Goal: Feedback & Contribution: Leave review/rating

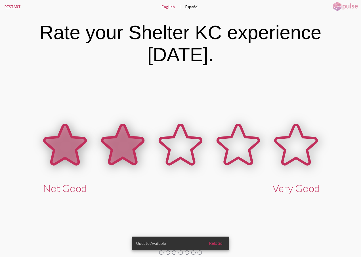
click at [143, 137] on icon at bounding box center [123, 145] width 58 height 58
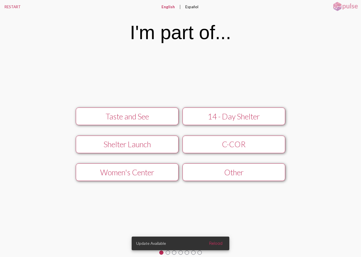
click at [122, 177] on button "Women's Center" at bounding box center [127, 173] width 103 height 18
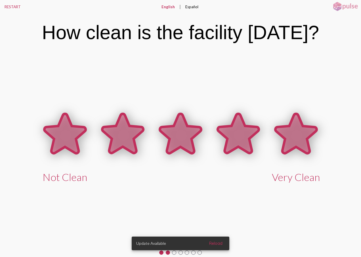
click at [316, 129] on icon at bounding box center [295, 133] width 41 height 39
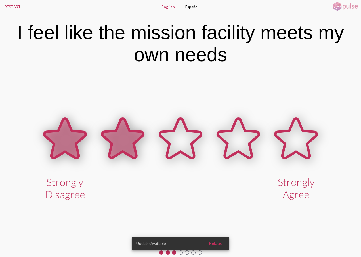
click at [121, 143] on icon at bounding box center [122, 138] width 41 height 39
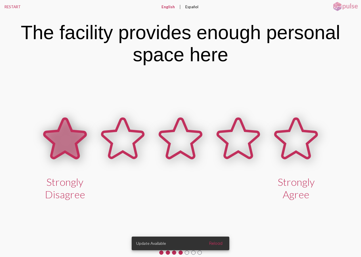
click at [57, 148] on icon at bounding box center [64, 138] width 41 height 39
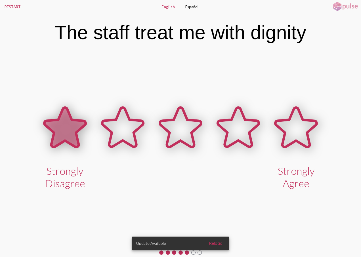
click at [68, 136] on icon at bounding box center [64, 127] width 41 height 39
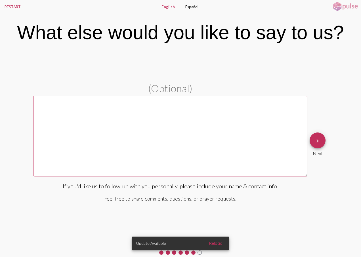
click at [68, 137] on textarea at bounding box center [170, 136] width 274 height 81
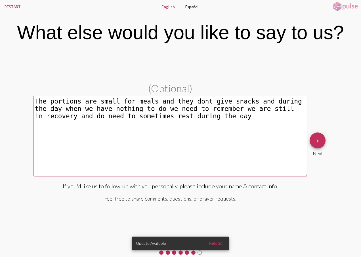
type textarea "The portions are small for meals and they dont give snacks and during the day w…"
click at [317, 138] on mat-icon "keyboard_arrow_right" at bounding box center [317, 141] width 7 height 7
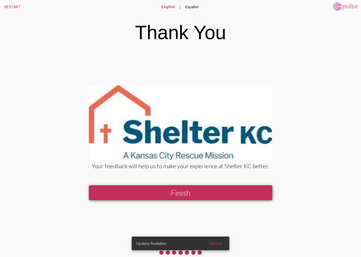
click at [225, 196] on button "Finish" at bounding box center [180, 192] width 183 height 15
